Goal: Transaction & Acquisition: Purchase product/service

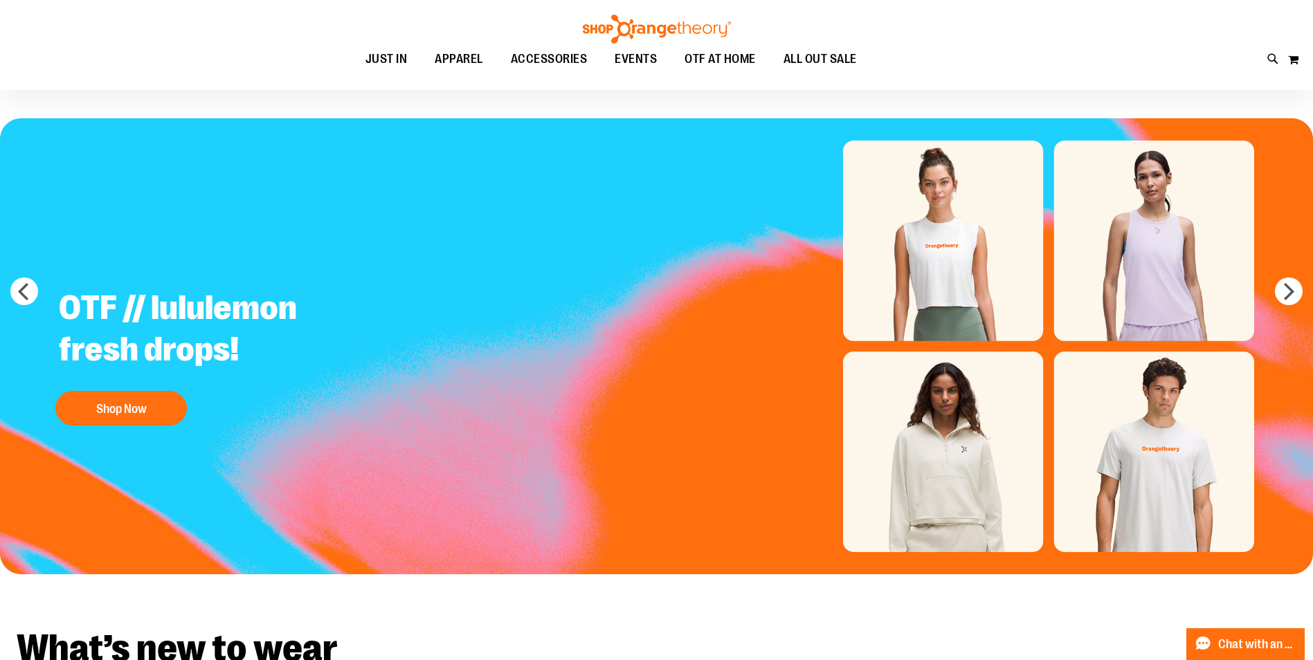
scroll to position [69, 0]
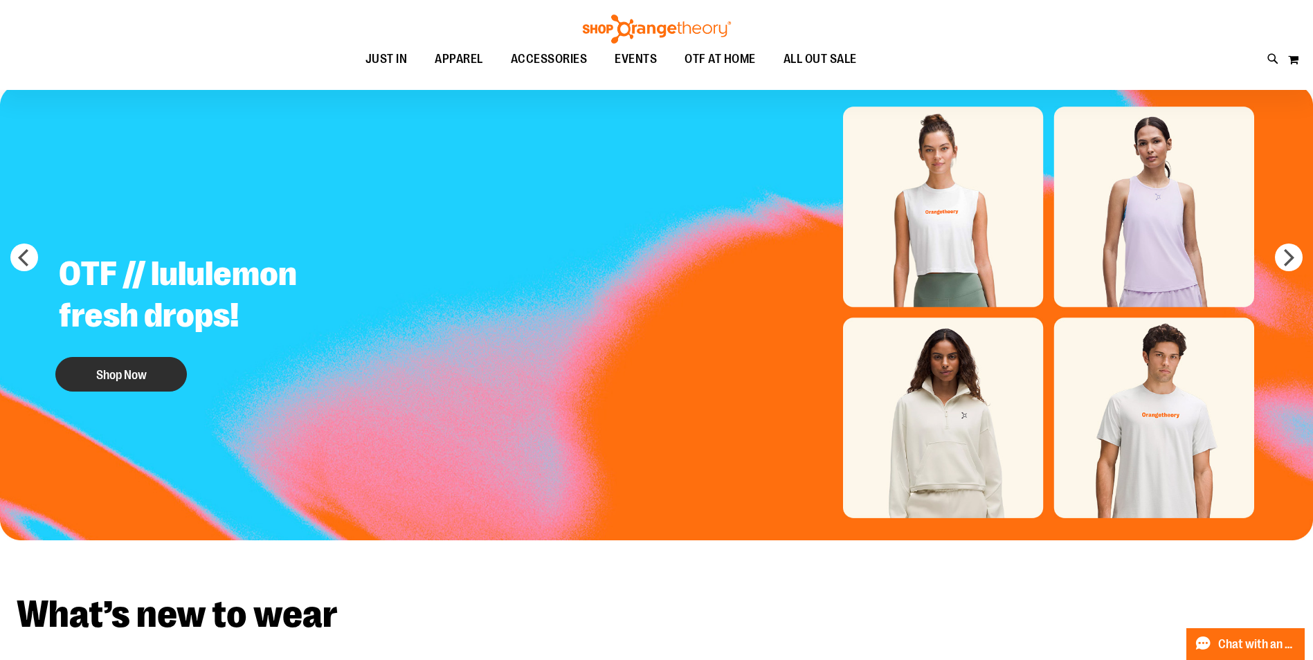
type input "**********"
click at [147, 368] on button "Shop Now" at bounding box center [121, 374] width 132 height 35
click at [134, 371] on button "Shop Now" at bounding box center [121, 374] width 132 height 35
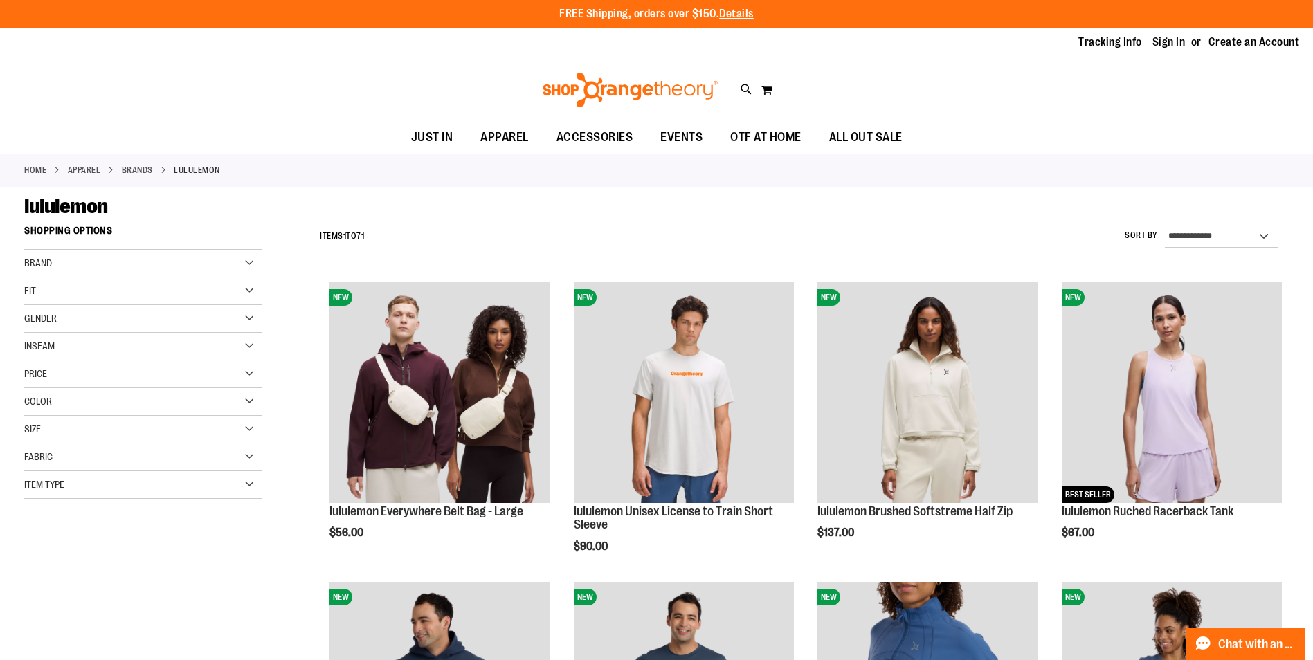
type input "**********"
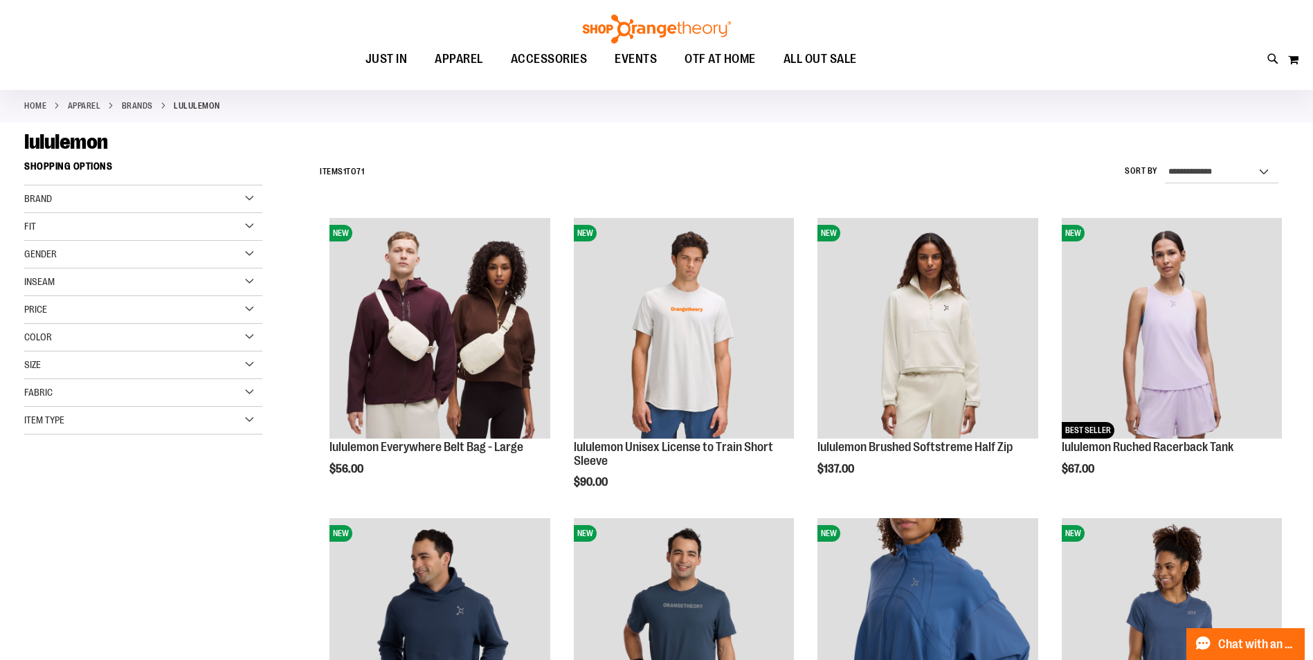
scroll to position [120, 0]
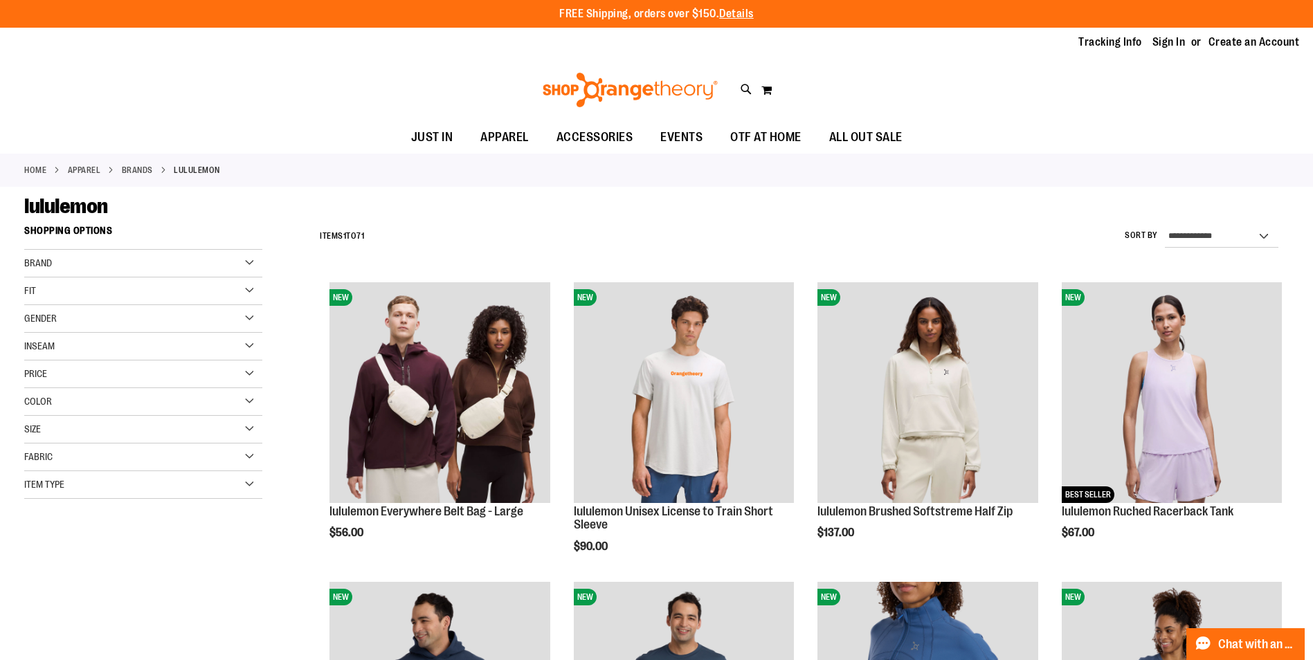
click at [248, 400] on div "Color" at bounding box center [143, 402] width 238 height 28
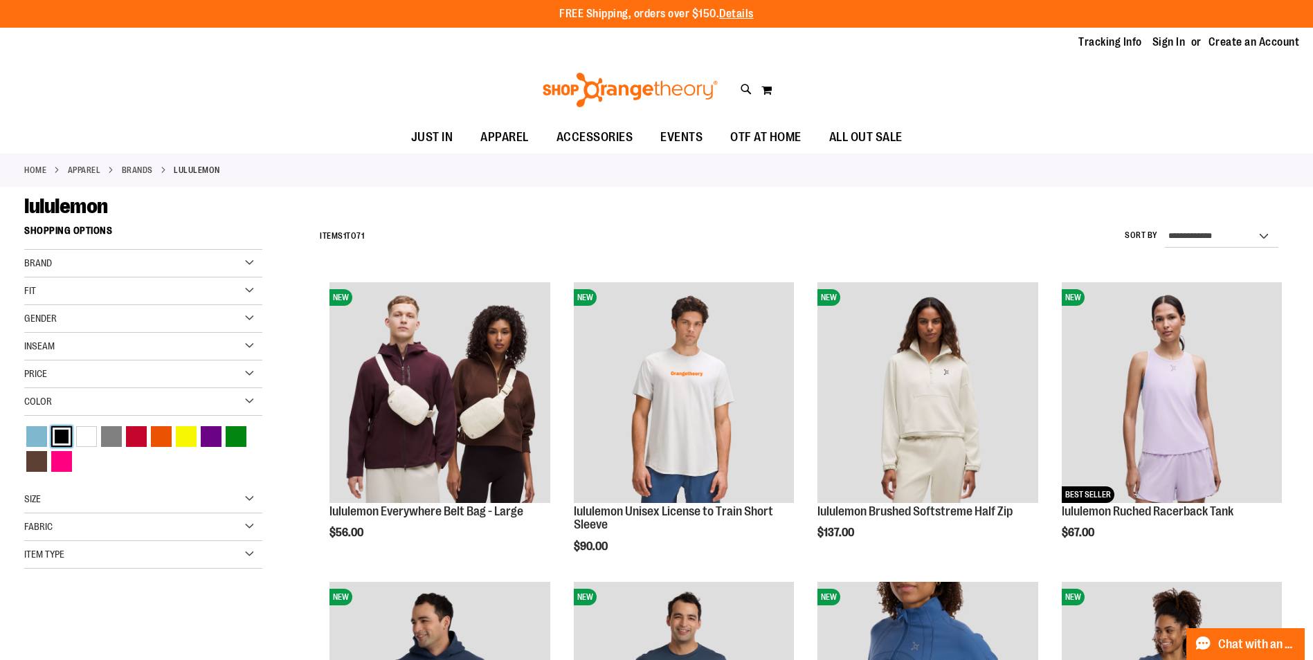
click at [64, 427] on div "Black" at bounding box center [61, 436] width 21 height 21
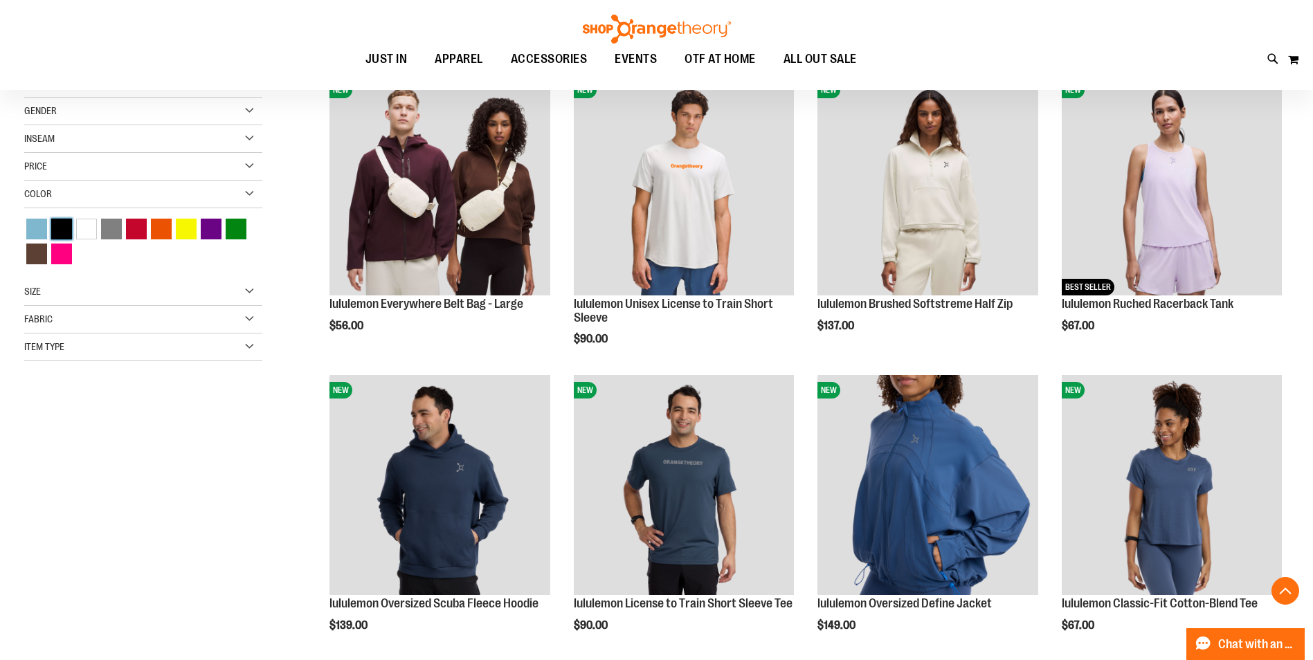
scroll to position [219, 0]
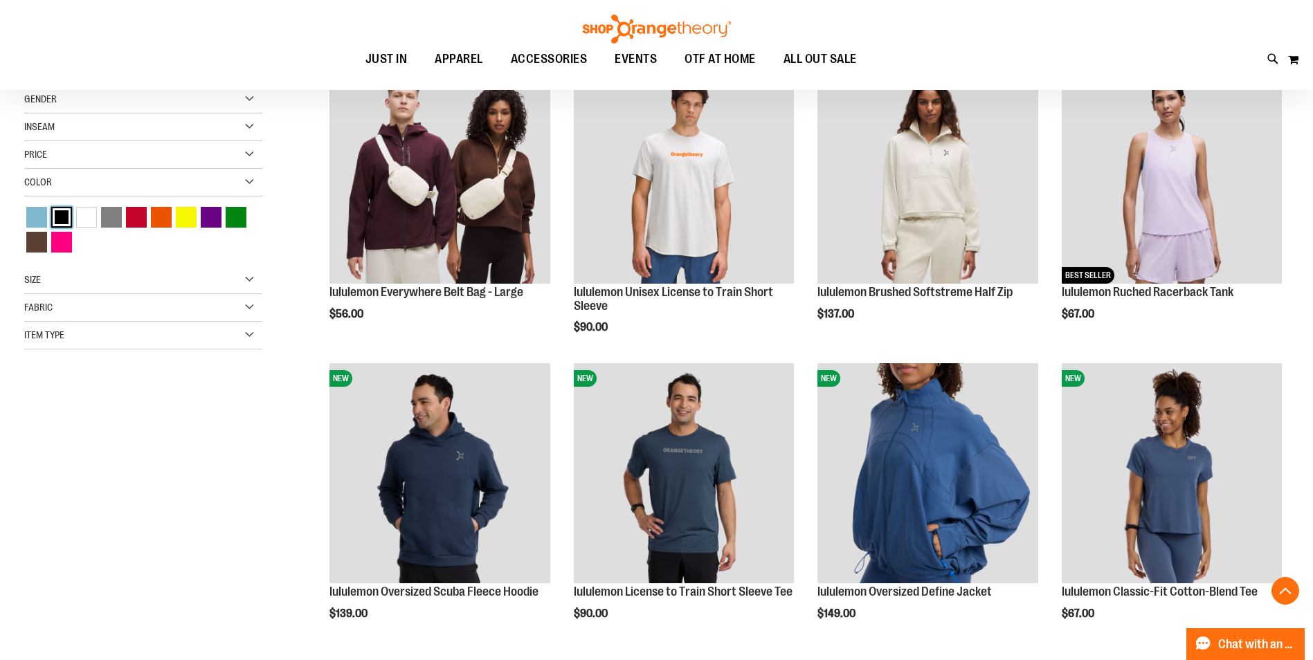
click at [58, 221] on div "Black" at bounding box center [61, 217] width 21 height 21
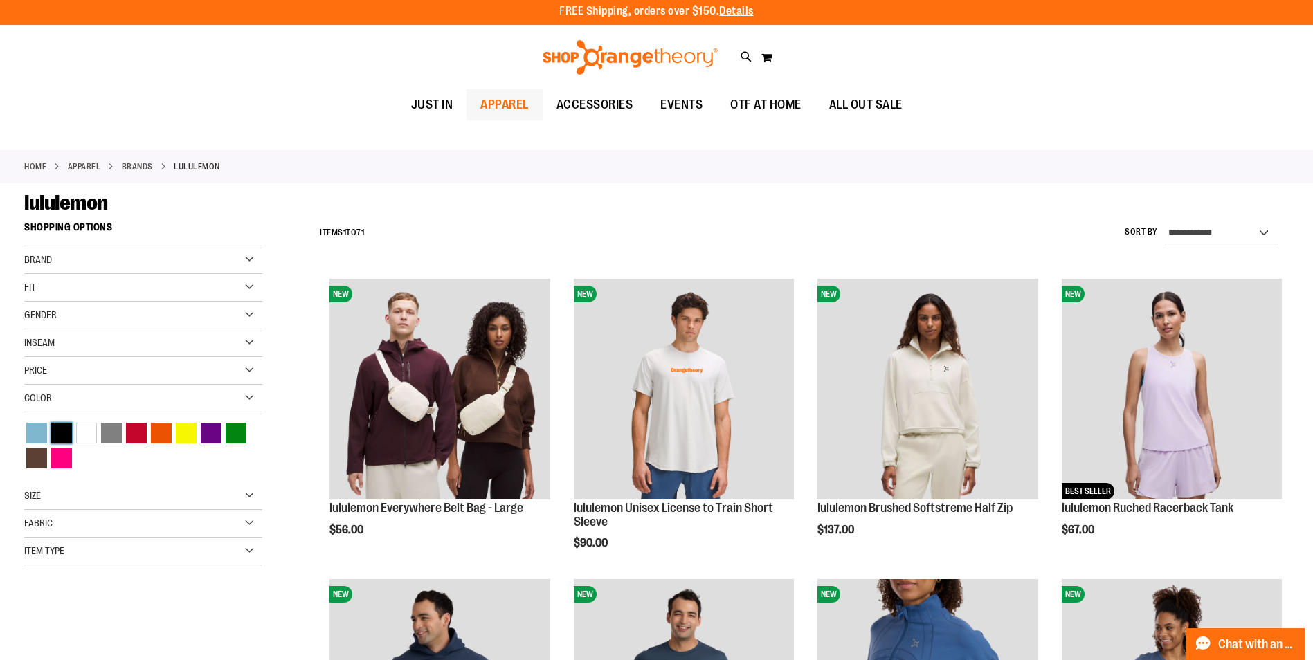
scroll to position [0, 0]
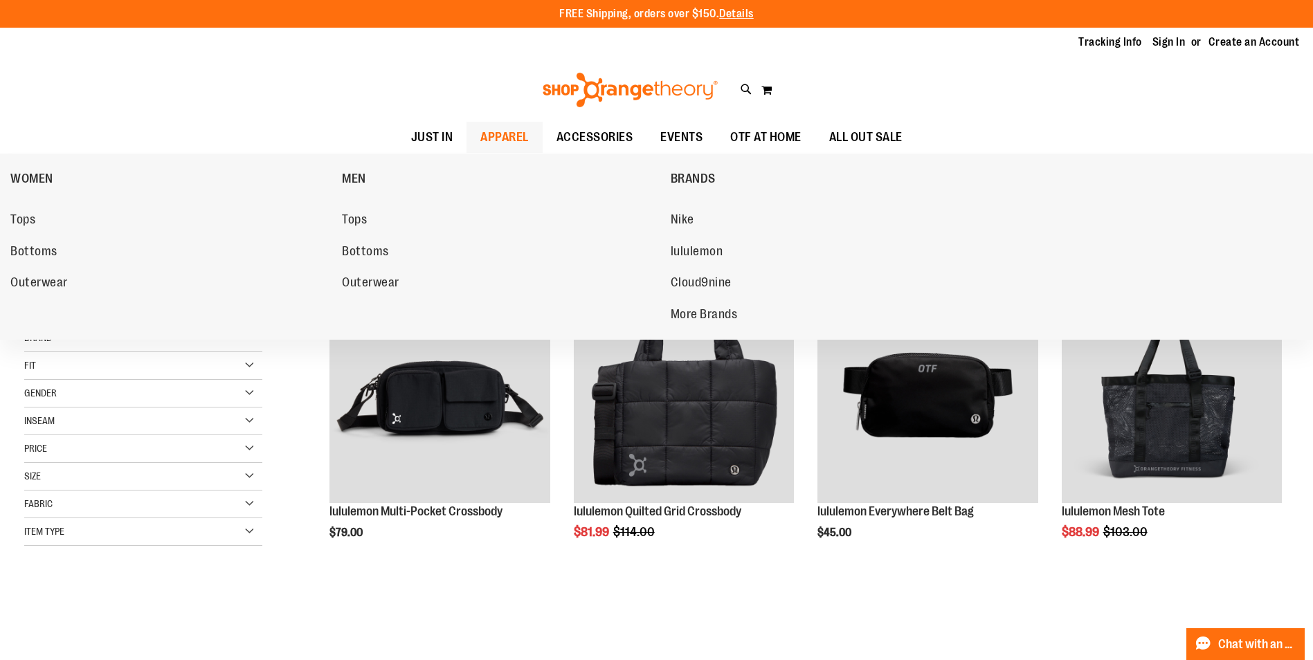
click at [480, 151] on span "APPAREL" at bounding box center [504, 137] width 48 height 31
click at [32, 220] on span "Tops" at bounding box center [22, 220] width 25 height 17
